Goal: Task Accomplishment & Management: Manage account settings

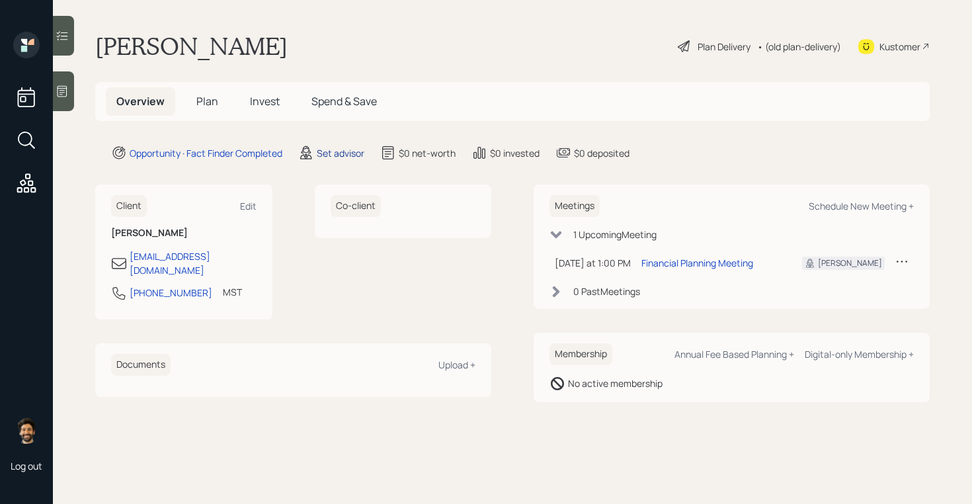
click at [348, 157] on div "Set advisor" at bounding box center [341, 153] width 48 height 14
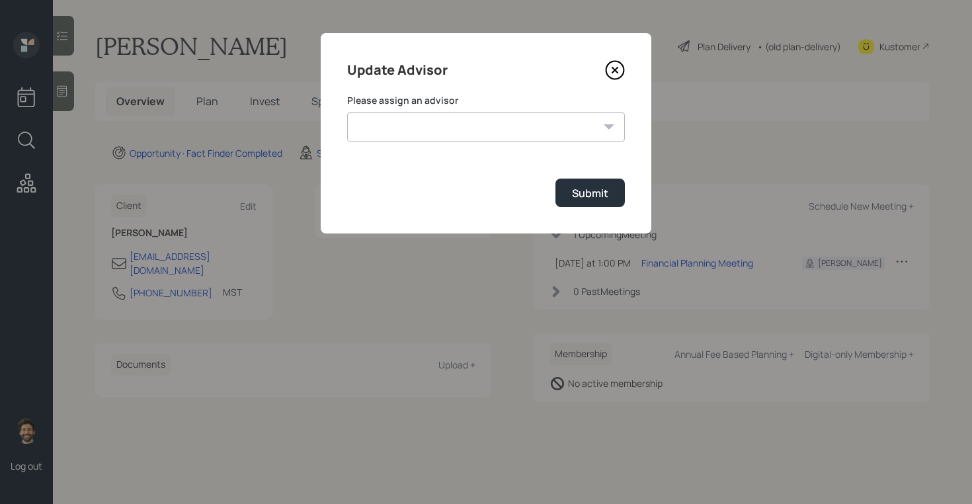
click at [418, 126] on select "[PERSON_NAME] [PERSON_NAME] [PERSON_NAME] [PERSON_NAME] End [PERSON_NAME] [PERS…" at bounding box center [486, 126] width 278 height 29
select select "f14b762f-c7c2-4b89-9227-8fa891345eea"
click at [347, 112] on select "[PERSON_NAME] [PERSON_NAME] [PERSON_NAME] [PERSON_NAME] End [PERSON_NAME] [PERS…" at bounding box center [486, 126] width 278 height 29
click at [576, 200] on div "Submit" at bounding box center [590, 193] width 36 height 15
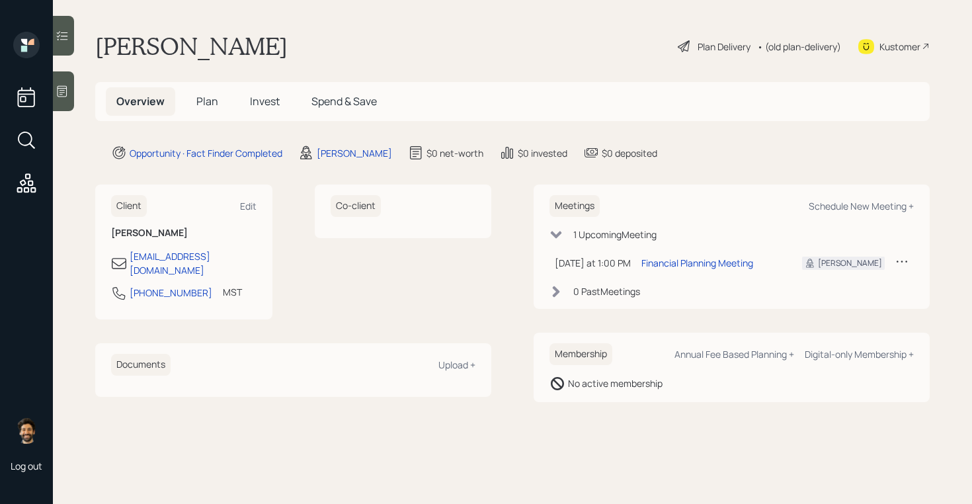
click at [69, 103] on div at bounding box center [63, 91] width 21 height 40
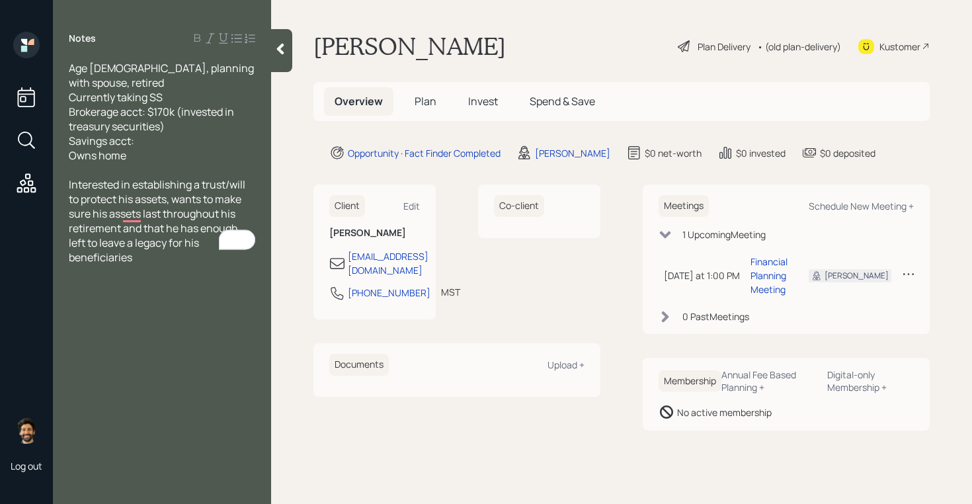
click at [425, 99] on span "Plan" at bounding box center [426, 101] width 22 height 15
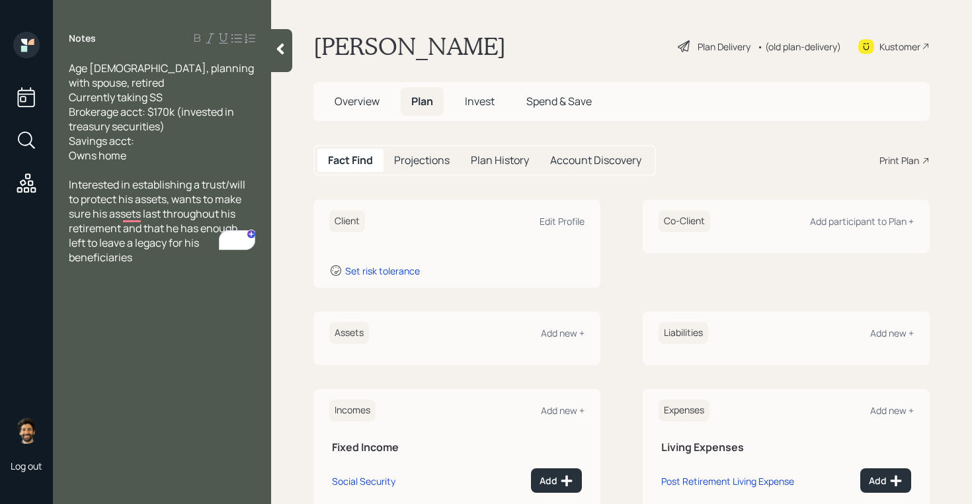
click at [566, 230] on div "Client Edit Profile" at bounding box center [456, 221] width 255 height 22
